Goal: Check status

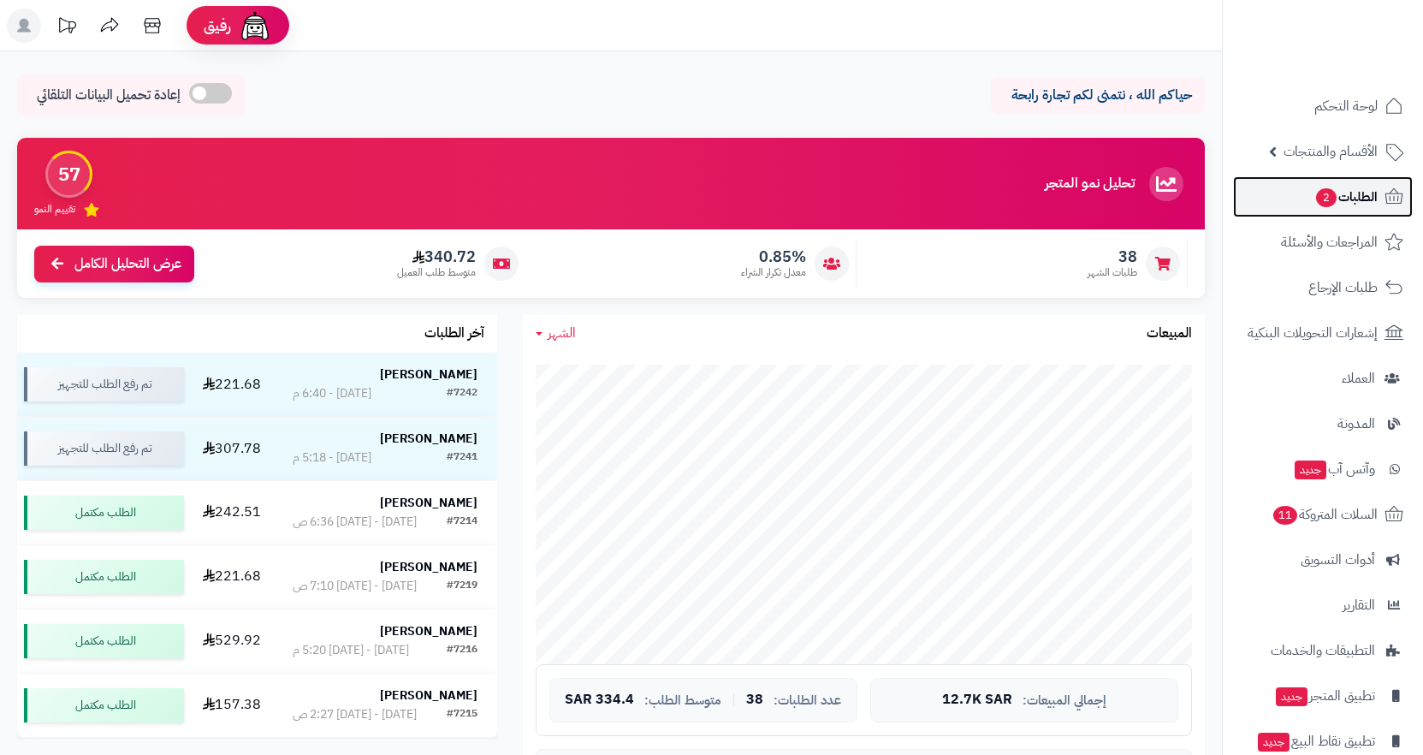
click at [1341, 207] on span "الطلبات 2" at bounding box center [1346, 197] width 63 height 24
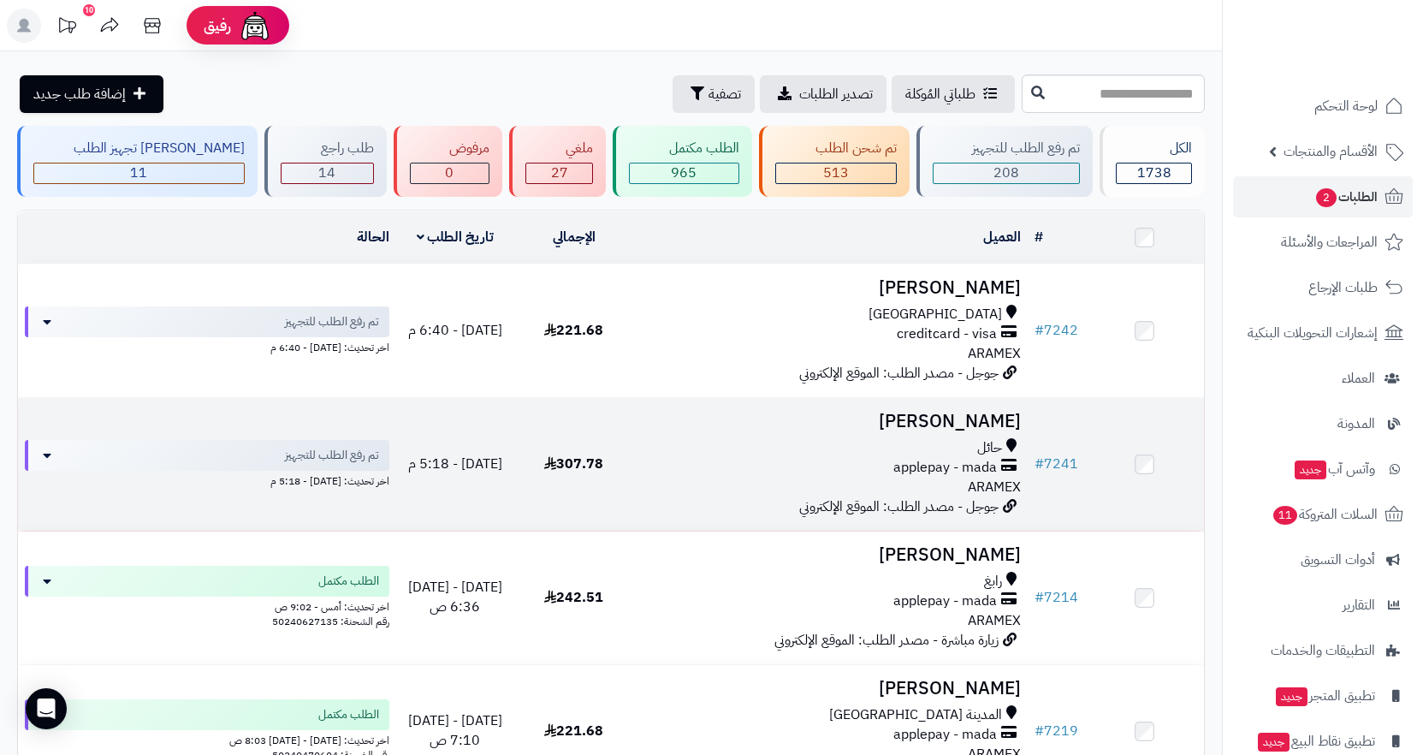
click at [933, 443] on div "حائل" at bounding box center [831, 448] width 382 height 20
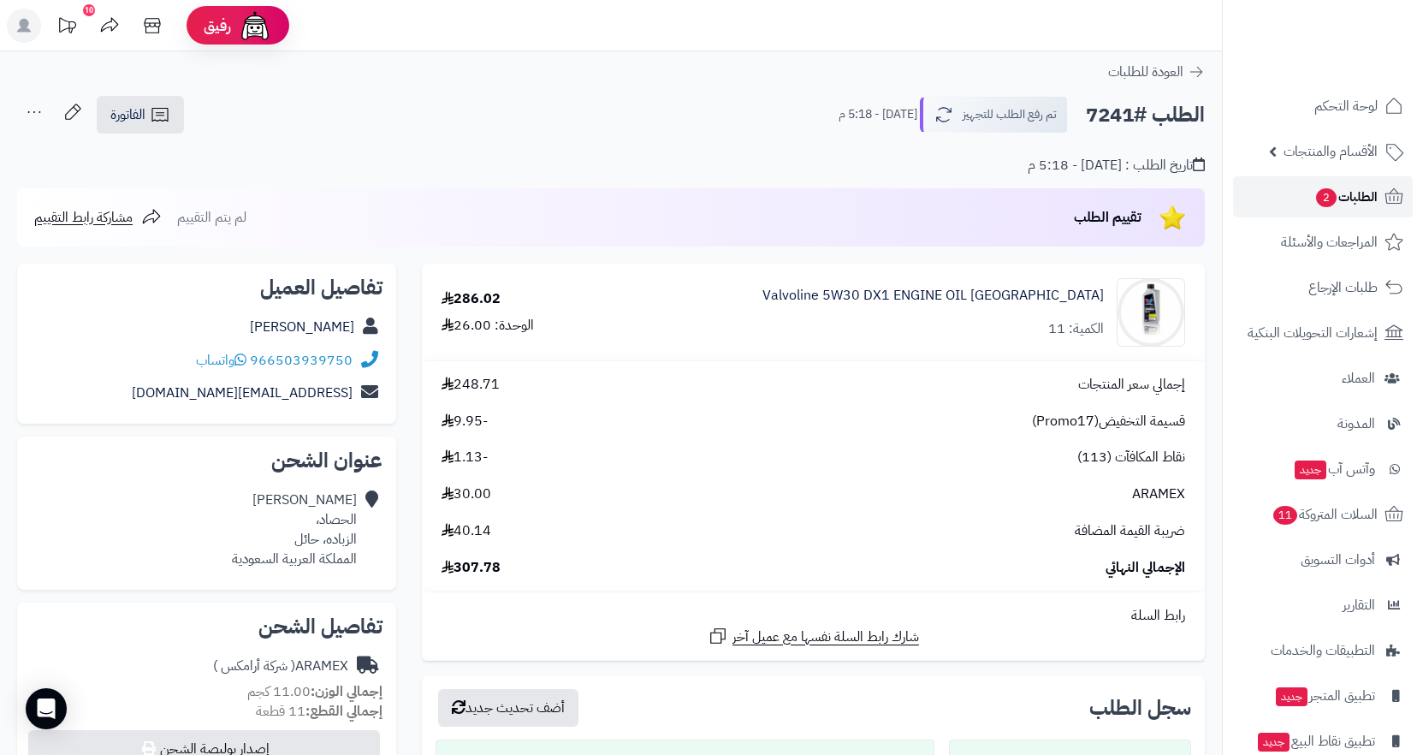
click at [1389, 192] on icon at bounding box center [1394, 197] width 21 height 21
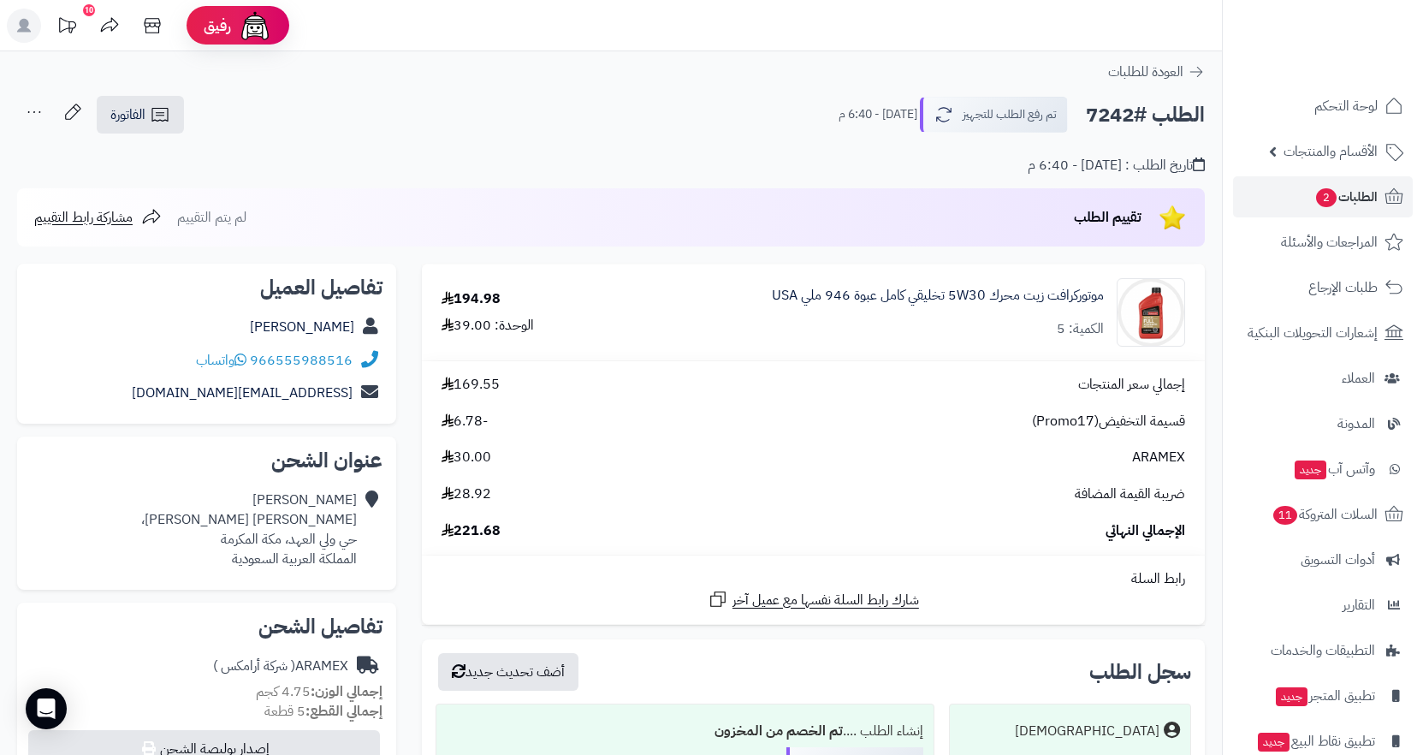
click at [686, 135] on div "تاريخ الطلب : اليوم - 6:40 م" at bounding box center [611, 155] width 1188 height 40
